Goal: Task Accomplishment & Management: Use online tool/utility

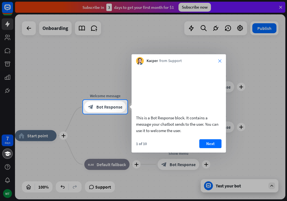
click at [219, 62] on icon "close" at bounding box center [219, 60] width 3 height 3
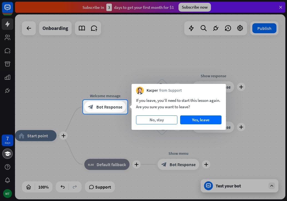
click at [161, 121] on button "No, stay" at bounding box center [156, 120] width 41 height 9
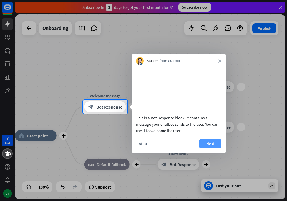
click at [204, 148] on button "Next" at bounding box center [210, 144] width 22 height 9
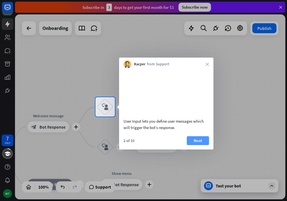
click at [196, 145] on button "Next" at bounding box center [198, 140] width 22 height 9
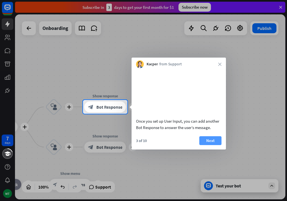
click at [211, 145] on button "Next" at bounding box center [210, 140] width 22 height 9
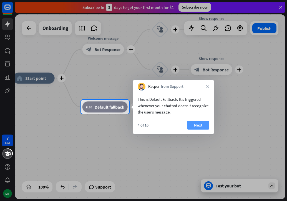
click at [199, 126] on button "Next" at bounding box center [198, 125] width 22 height 9
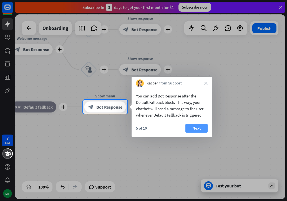
click at [198, 126] on button "Next" at bounding box center [196, 128] width 22 height 9
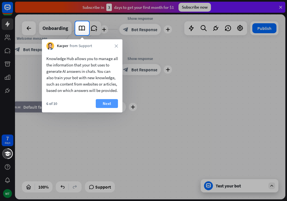
click at [104, 108] on button "Next" at bounding box center [107, 103] width 22 height 9
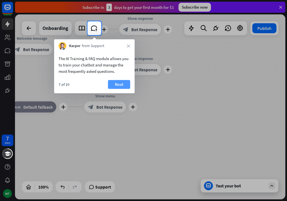
click at [120, 86] on button "Next" at bounding box center [119, 84] width 22 height 9
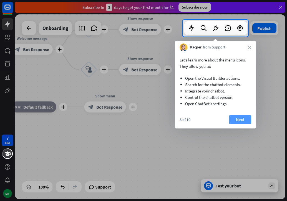
click at [232, 118] on button "Next" at bounding box center [240, 119] width 22 height 9
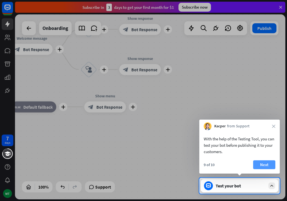
click at [259, 163] on button "Next" at bounding box center [264, 165] width 22 height 9
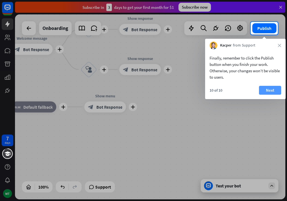
click at [272, 93] on button "Next" at bounding box center [270, 90] width 22 height 9
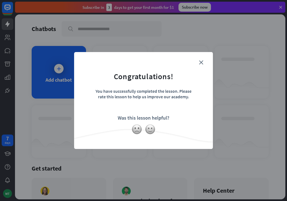
click at [204, 65] on form "Congratulations! You have successfully completed the lesson. Please rate this l…" at bounding box center [143, 92] width 125 height 66
click at [202, 62] on icon "close" at bounding box center [201, 62] width 4 height 4
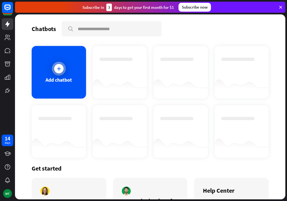
scroll to position [28, 0]
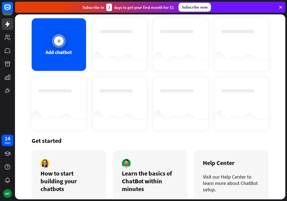
click at [54, 39] on div at bounding box center [58, 40] width 9 height 9
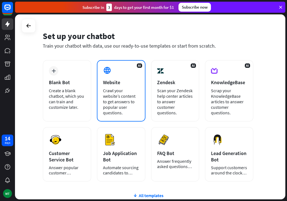
scroll to position [28, 0]
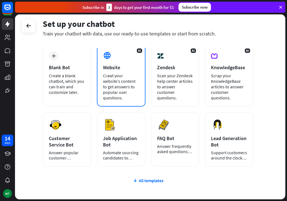
click at [119, 99] on div "Crawl your website’s content to get answers to popular user questions." at bounding box center [121, 87] width 36 height 28
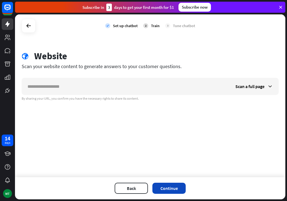
click at [163, 188] on button "Continue" at bounding box center [168, 188] width 33 height 11
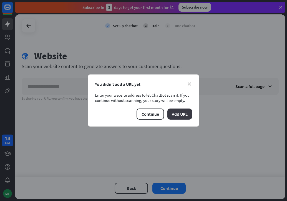
click at [182, 117] on button "Add URL" at bounding box center [179, 114] width 25 height 11
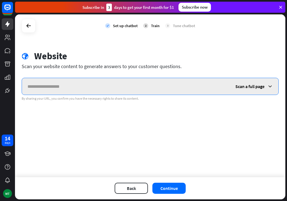
click at [89, 90] on input "text" at bounding box center [126, 86] width 208 height 17
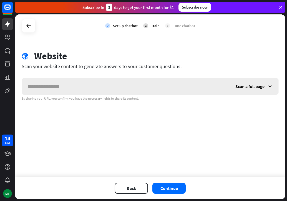
click at [270, 87] on icon at bounding box center [270, 87] width 6 height 6
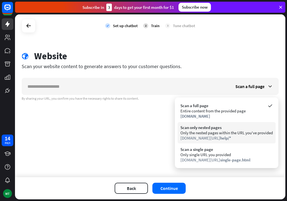
click at [218, 128] on div "Scan only nested pages" at bounding box center [226, 127] width 92 height 5
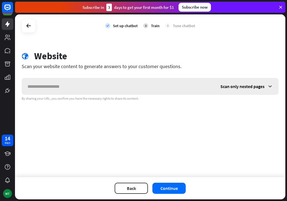
click at [270, 88] on icon at bounding box center [270, 87] width 6 height 6
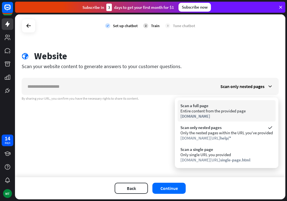
click at [213, 115] on div "[DOMAIN_NAME]" at bounding box center [226, 116] width 92 height 5
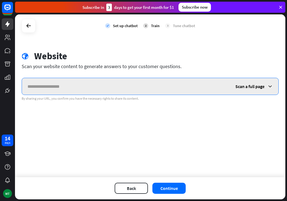
click at [53, 85] on input "text" at bounding box center [126, 86] width 208 height 17
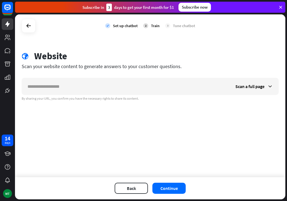
click at [109, 25] on icon "check" at bounding box center [107, 25] width 5 height 5
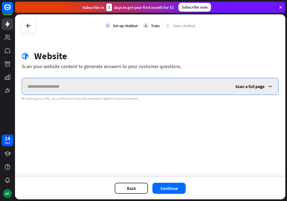
click at [76, 86] on input "text" at bounding box center [126, 86] width 208 height 17
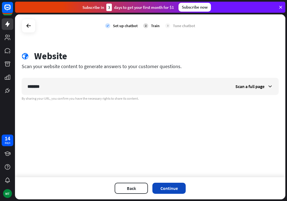
click at [168, 193] on button "Continue" at bounding box center [168, 188] width 33 height 11
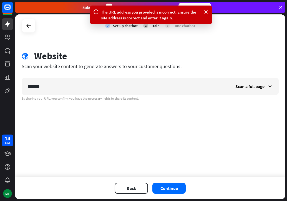
click at [209, 11] on div "The URL address you provided is incorrect. Ensure the site address is correct a…" at bounding box center [151, 15] width 122 height 19
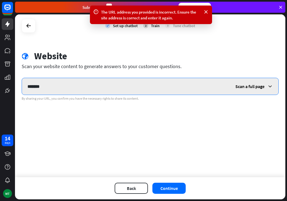
click at [74, 87] on input "*******" at bounding box center [126, 86] width 208 height 17
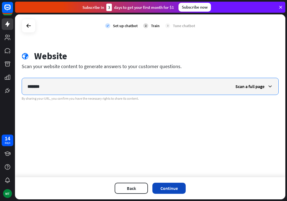
type input "*******"
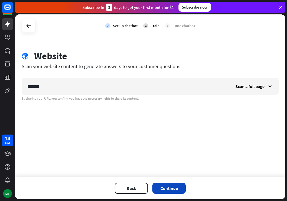
click at [171, 188] on button "Continue" at bounding box center [168, 188] width 33 height 11
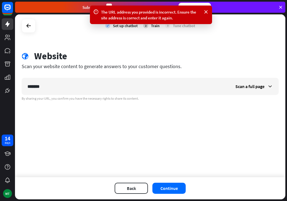
click at [277, 7] on div "Subscribe [DATE] to get your first month for $1 Subscribe now" at bounding box center [150, 7] width 270 height 11
click at [277, 6] on div "Subscribe [DATE] to get your first month for $1 Subscribe now" at bounding box center [150, 7] width 270 height 11
click at [281, 6] on icon at bounding box center [280, 7] width 5 height 5
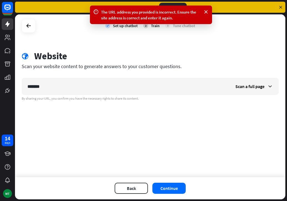
drag, startPoint x: 204, startPoint y: 10, endPoint x: 222, endPoint y: 15, distance: 18.7
click at [207, 10] on icon at bounding box center [206, 12] width 6 height 6
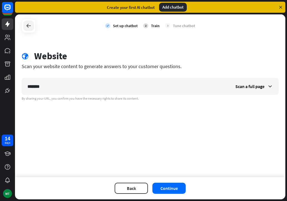
click at [26, 23] on icon at bounding box center [28, 25] width 7 height 7
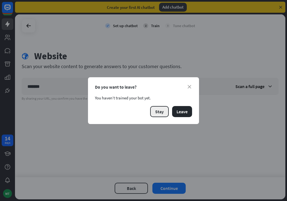
click at [166, 113] on button "Stay" at bounding box center [159, 111] width 19 height 11
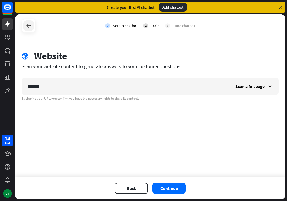
drag, startPoint x: 24, startPoint y: 19, endPoint x: 27, endPoint y: 25, distance: 6.2
click at [26, 24] on div at bounding box center [29, 26] width 14 height 14
click at [28, 28] on icon at bounding box center [28, 25] width 7 height 7
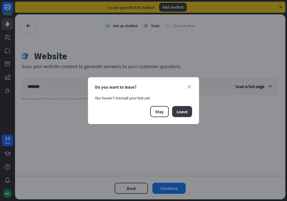
click at [186, 110] on button "Leave" at bounding box center [182, 111] width 20 height 11
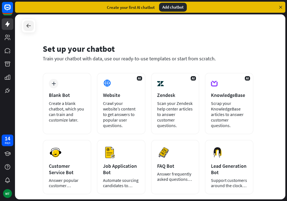
click at [29, 24] on icon at bounding box center [28, 25] width 7 height 7
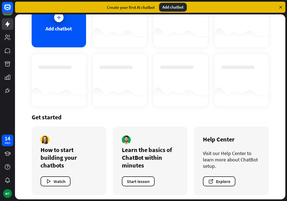
scroll to position [54, 0]
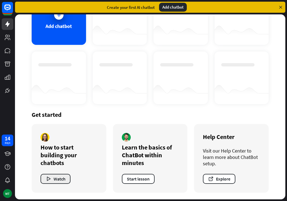
click at [56, 177] on button "Watch" at bounding box center [56, 179] width 30 height 10
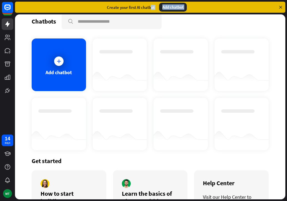
scroll to position [0, 0]
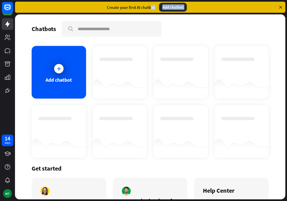
drag, startPoint x: 143, startPoint y: 33, endPoint x: 151, endPoint y: 7, distance: 27.1
click at [69, 77] on div "Add chatbot" at bounding box center [58, 80] width 26 height 6
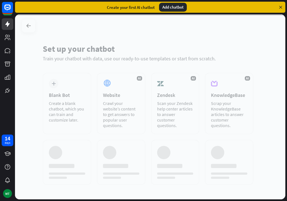
click at [118, 93] on div at bounding box center [150, 106] width 270 height 185
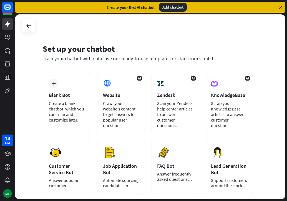
click at [121, 92] on div "Website" at bounding box center [121, 95] width 36 height 6
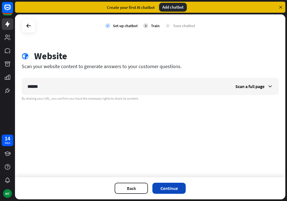
type input "******"
click at [172, 190] on button "Continue" at bounding box center [168, 188] width 33 height 11
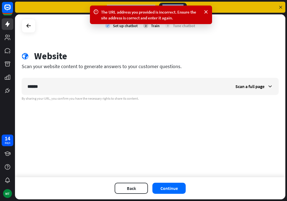
drag, startPoint x: 206, startPoint y: 12, endPoint x: 203, endPoint y: -6, distance: 18.2
click at [203, 0] on html "14 days MT The URL address you provided is incorrect. Ensure the site address i…" at bounding box center [143, 100] width 287 height 201
click at [281, 6] on icon at bounding box center [280, 7] width 5 height 5
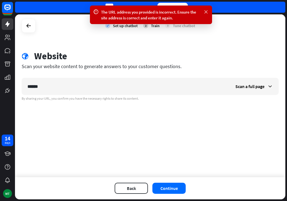
click at [206, 11] on icon at bounding box center [206, 12] width 6 height 6
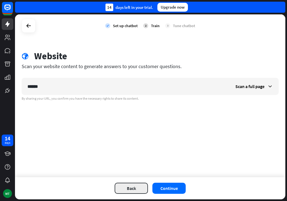
click at [134, 189] on button "Back" at bounding box center [131, 188] width 33 height 11
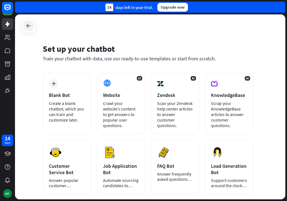
click at [24, 27] on div at bounding box center [28, 26] width 11 height 11
